Goal: Task Accomplishment & Management: Use online tool/utility

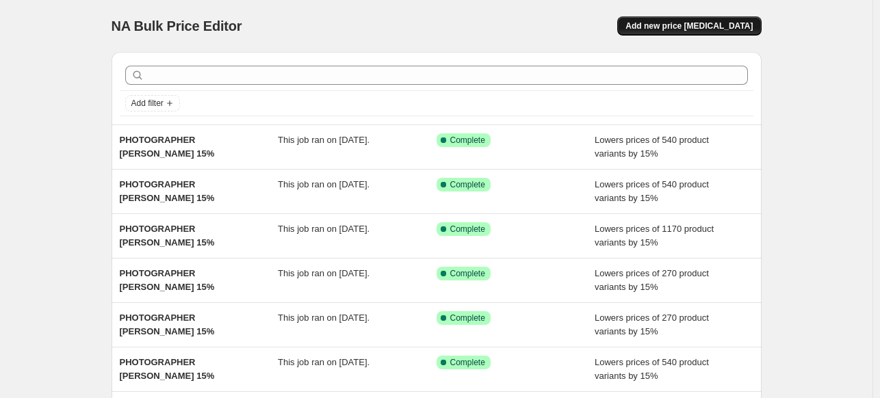
click at [734, 29] on span "Add new price change job" at bounding box center [689, 26] width 127 height 11
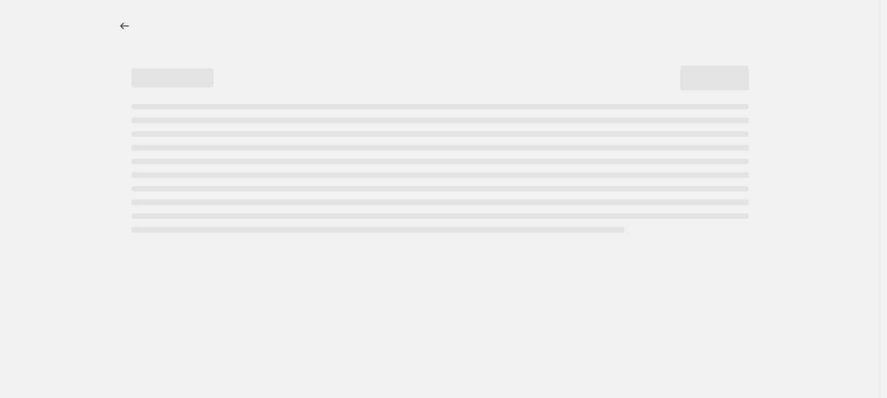
select select "percentage"
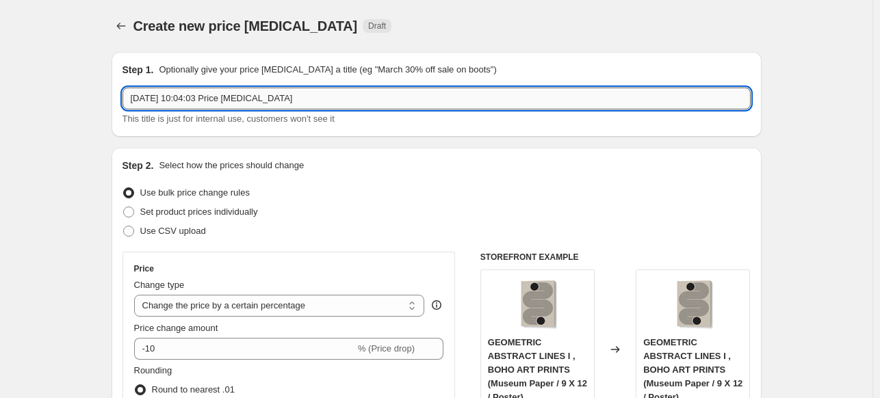
click at [528, 97] on input "3 Oct 2025, 10:04:03 Price change job" at bounding box center [437, 99] width 629 height 22
paste input "[PERSON_NAME]"
type input "[PERSON_NAME] 15%"
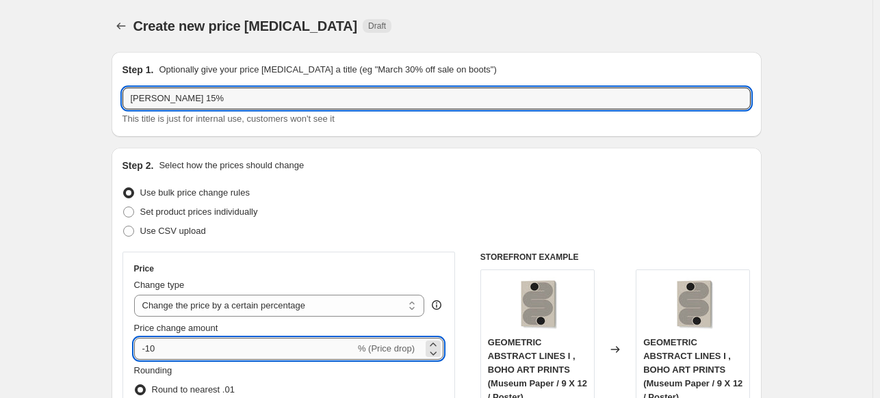
click at [232, 350] on input "-10" at bounding box center [244, 349] width 221 height 22
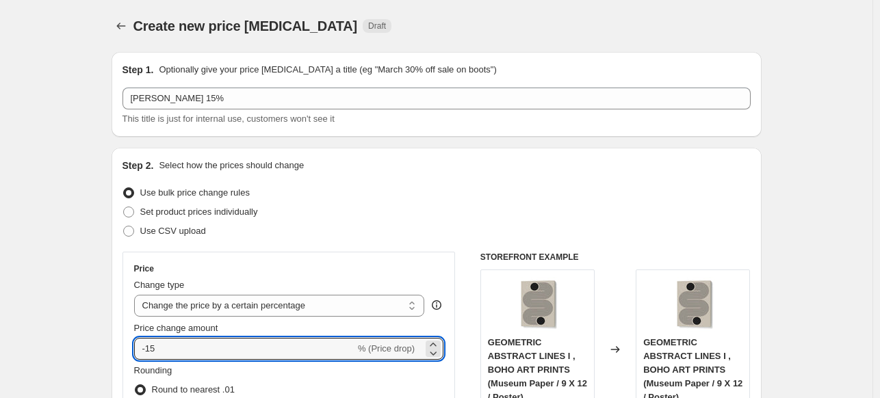
type input "-15"
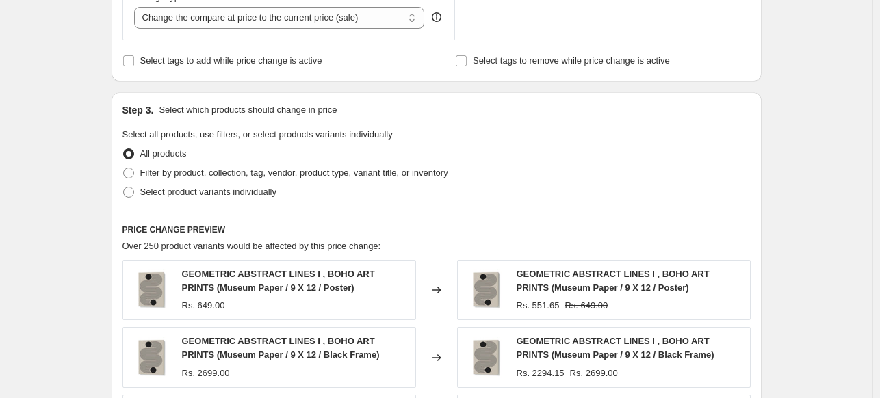
scroll to position [548, 0]
click at [171, 177] on span "Filter by product, collection, tag, vendor, product type, variant title, or inv…" at bounding box center [294, 172] width 308 height 10
click at [124, 168] on input "Filter by product, collection, tag, vendor, product type, variant title, or inv…" at bounding box center [123, 167] width 1 height 1
radio input "true"
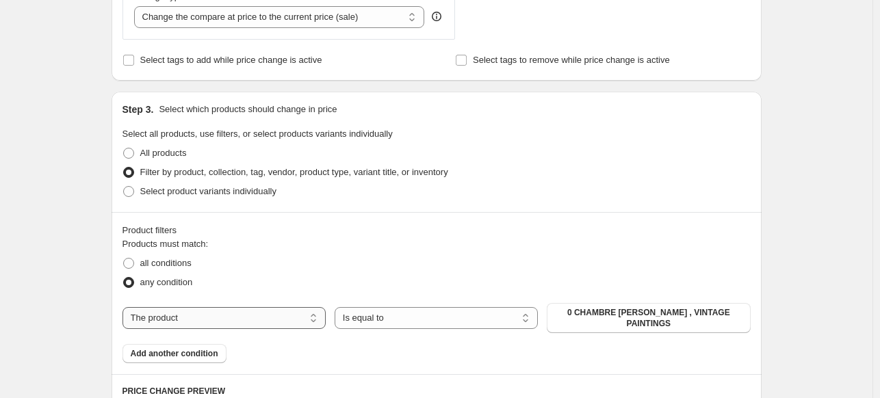
click at [311, 319] on select "The product The product's collection The product's tag The product's vendor The…" at bounding box center [224, 318] width 203 height 22
select select "collection"
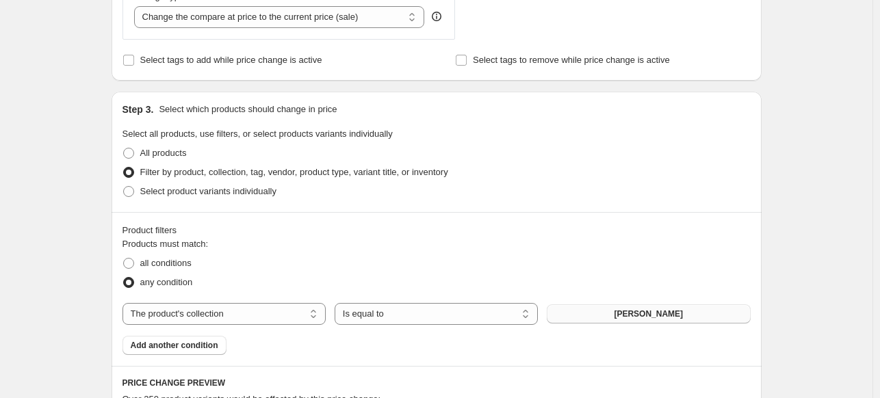
click at [639, 317] on span "ABDELKADER ALLAM" at bounding box center [648, 314] width 69 height 11
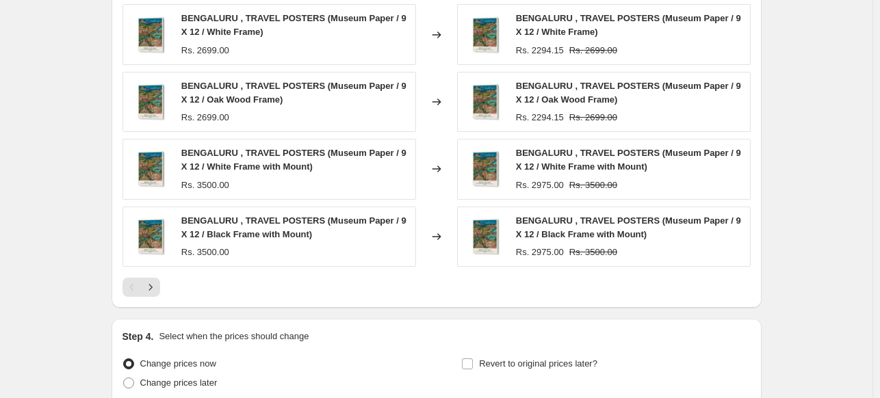
scroll to position [1145, 0]
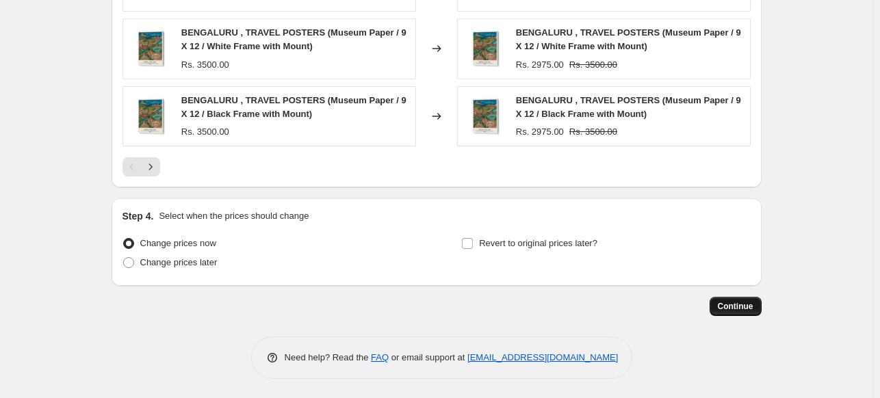
click at [741, 305] on span "Continue" at bounding box center [736, 306] width 36 height 11
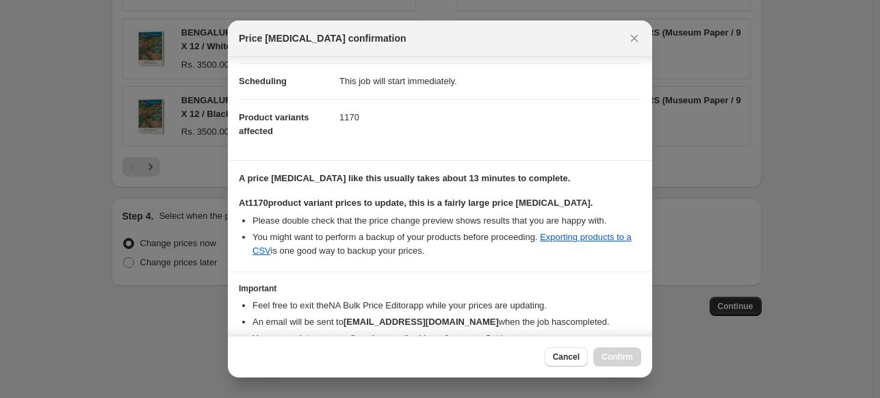
scroll to position [167, 0]
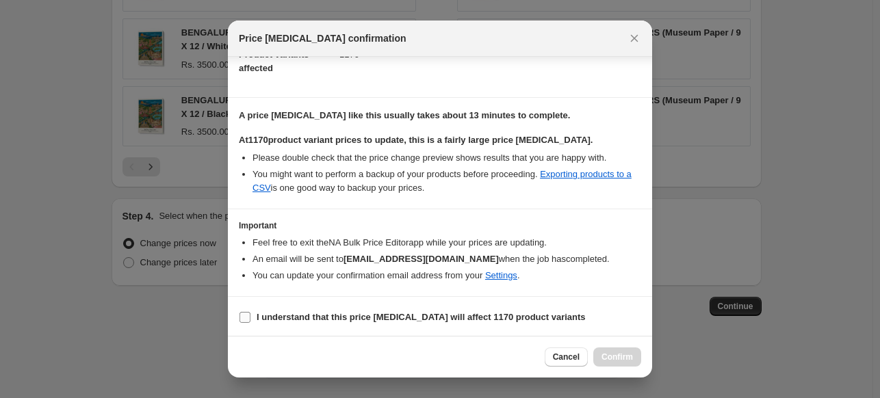
click at [245, 318] on input "I understand that this price change job will affect 1170 product variants" at bounding box center [245, 317] width 11 height 11
checkbox input "true"
click at [613, 361] on span "Confirm" at bounding box center [617, 357] width 31 height 11
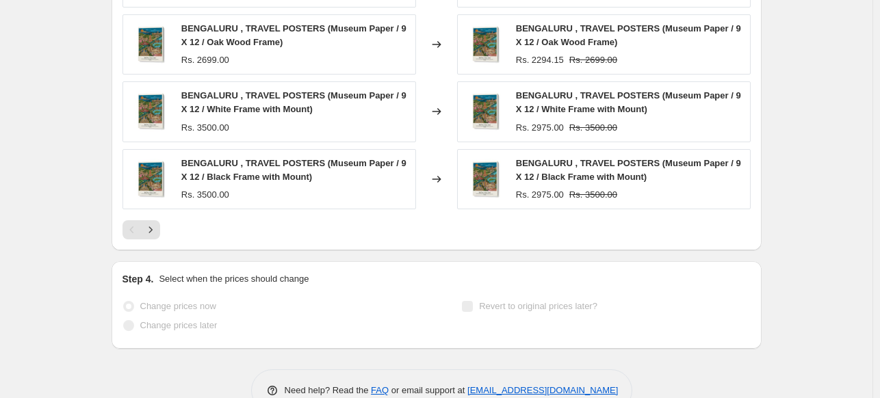
scroll to position [1180, 0]
select select "percentage"
select select "collection"
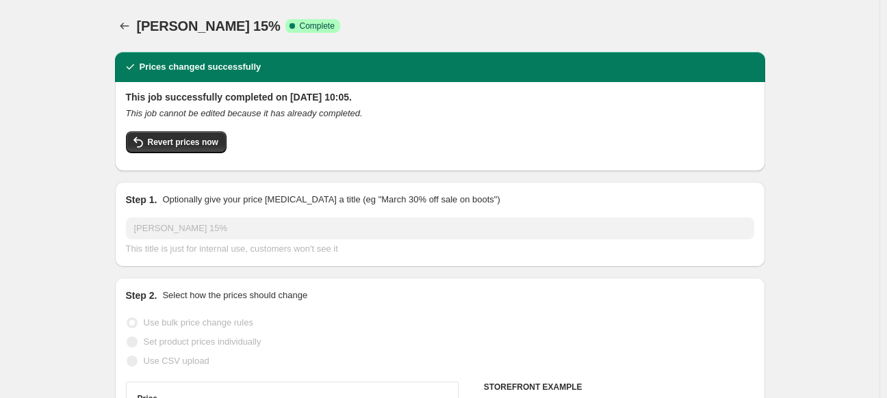
select select "percentage"
select select "collection"
